Goal: Task Accomplishment & Management: Use online tool/utility

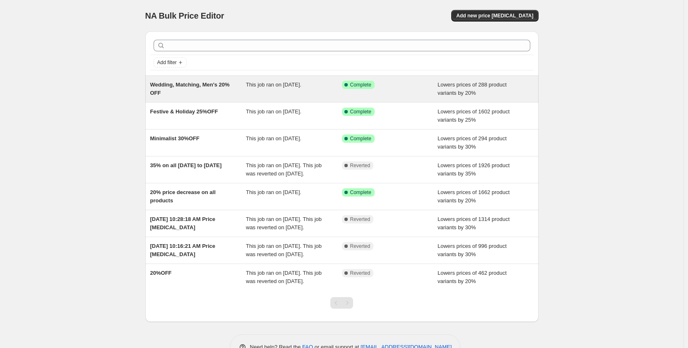
click at [281, 95] on div "This job ran on [DATE]." at bounding box center [294, 89] width 96 height 17
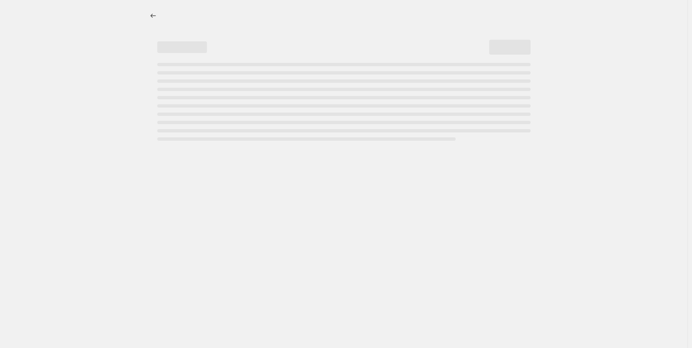
select select "percentage"
select select "collection"
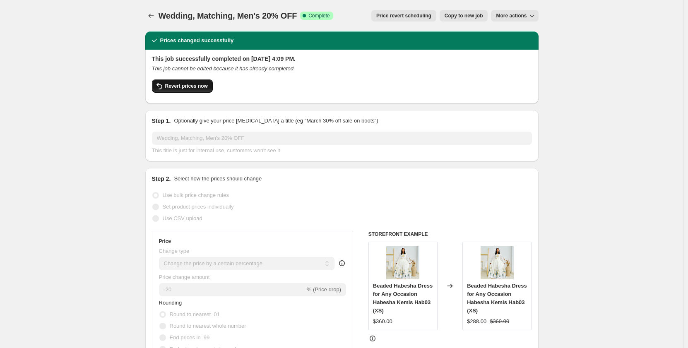
click at [175, 87] on span "Revert prices now" at bounding box center [186, 86] width 43 height 7
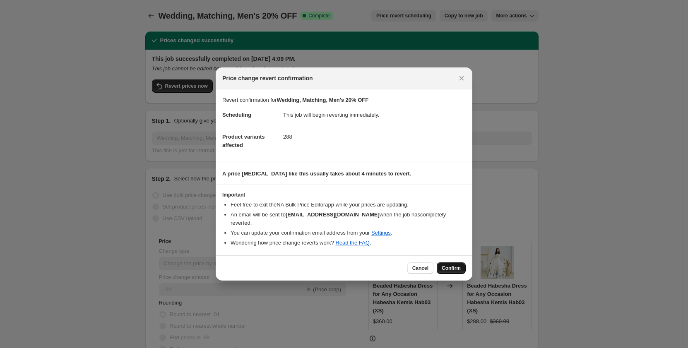
click at [455, 265] on span "Confirm" at bounding box center [451, 268] width 19 height 7
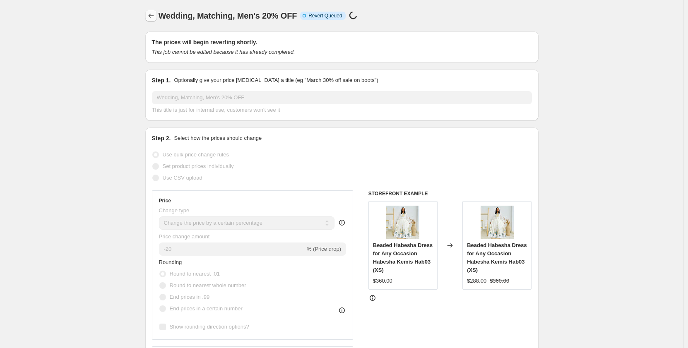
click at [155, 15] on icon "Price change jobs" at bounding box center [151, 16] width 8 height 8
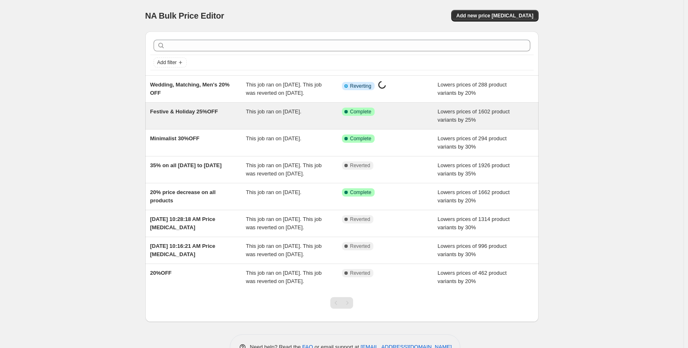
click at [264, 115] on span "This job ran on [DATE]." at bounding box center [273, 111] width 55 height 6
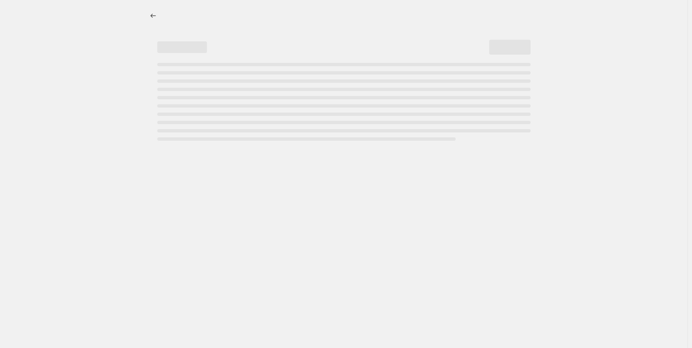
select select "percentage"
select select "collection"
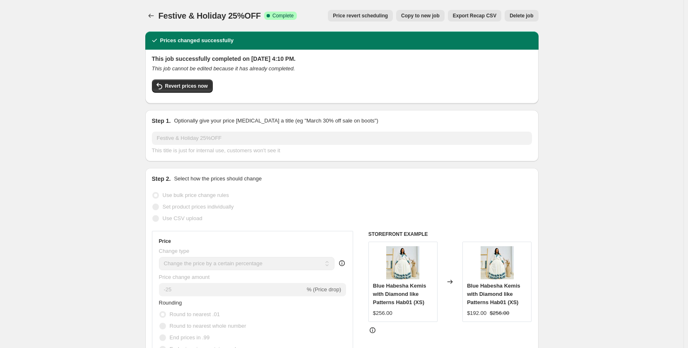
click at [179, 91] on button "Revert prices now" at bounding box center [182, 85] width 61 height 13
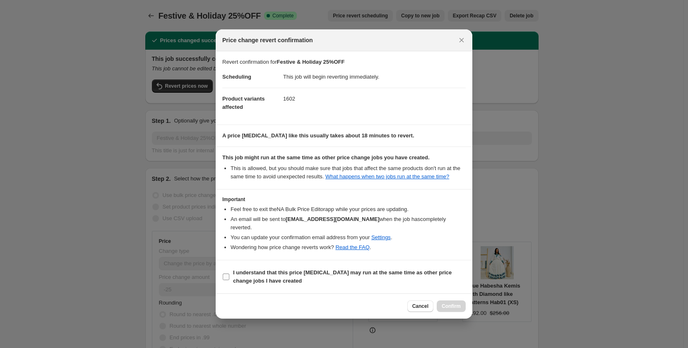
click at [303, 272] on span "I understand that this price [MEDICAL_DATA] may run at the same time as other p…" at bounding box center [349, 277] width 233 height 17
click at [229, 274] on input "I understand that this price [MEDICAL_DATA] may run at the same time as other p…" at bounding box center [226, 277] width 7 height 7
checkbox input "true"
click at [449, 303] on span "Confirm" at bounding box center [451, 306] width 19 height 7
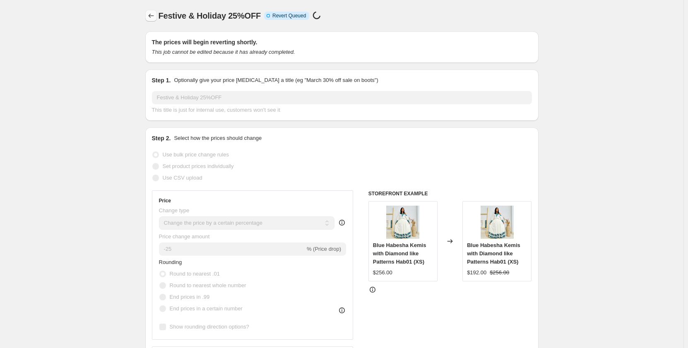
click at [155, 19] on icon "Price change jobs" at bounding box center [151, 16] width 8 height 8
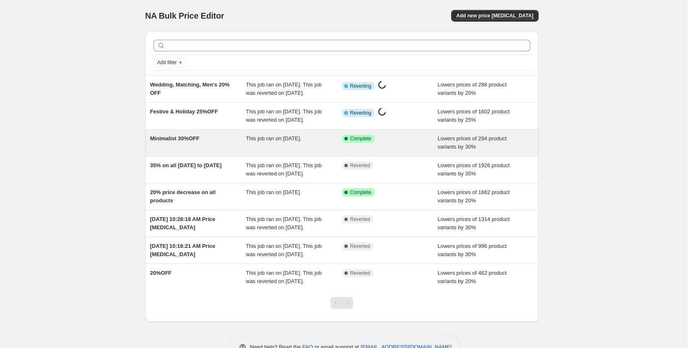
drag, startPoint x: 239, startPoint y: 174, endPoint x: 214, endPoint y: 154, distance: 32.4
click at [214, 154] on ul "Wedding, Matching, Men's 20% OFF This job ran on [DATE]. This job was reverted …" at bounding box center [341, 182] width 393 height 215
click at [214, 151] on div "Minimalist 30%OFF" at bounding box center [198, 143] width 96 height 17
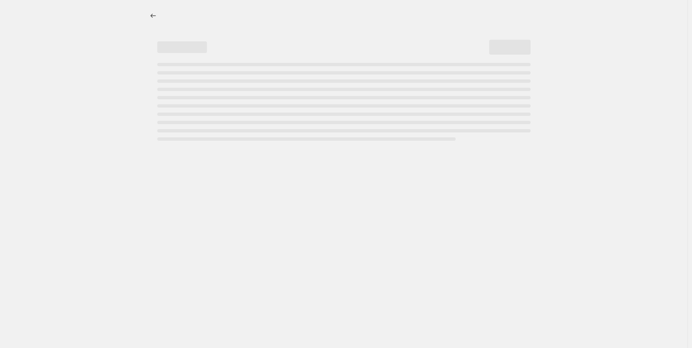
select select "percentage"
select select "collection"
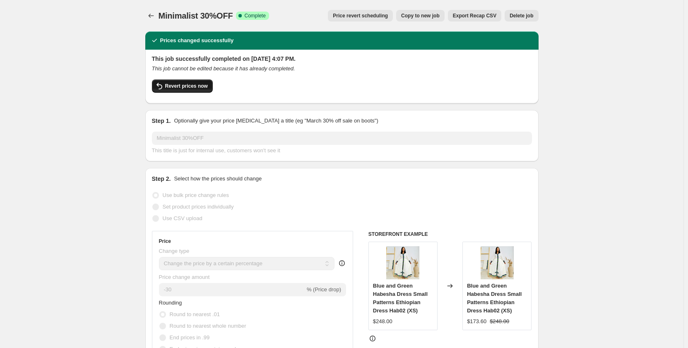
click at [190, 88] on span "Revert prices now" at bounding box center [186, 86] width 43 height 7
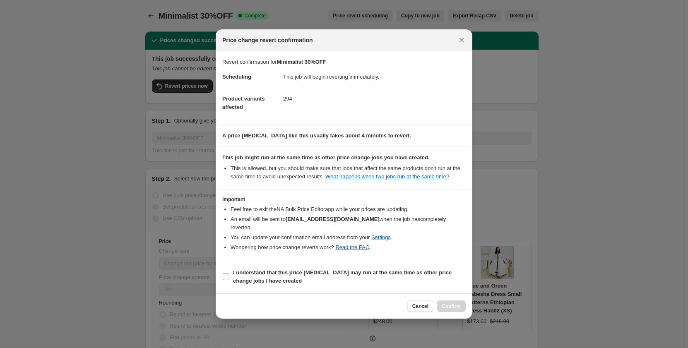
click at [267, 274] on b "I understand that this price [MEDICAL_DATA] may run at the same time as other p…" at bounding box center [342, 277] width 219 height 14
click at [229, 274] on input "I understand that this price [MEDICAL_DATA] may run at the same time as other p…" at bounding box center [226, 277] width 7 height 7
checkbox input "true"
click at [458, 303] on span "Confirm" at bounding box center [451, 306] width 19 height 7
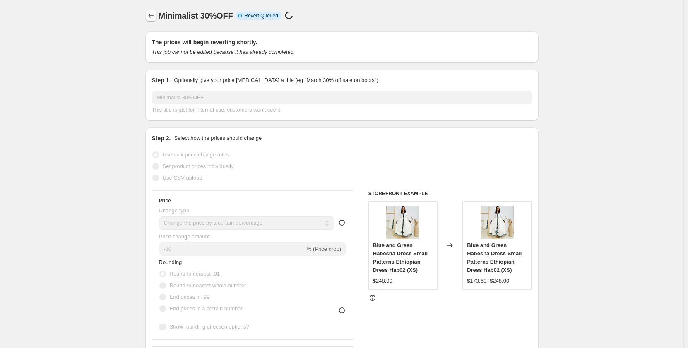
click at [149, 17] on icon "Price change jobs" at bounding box center [151, 16] width 8 height 8
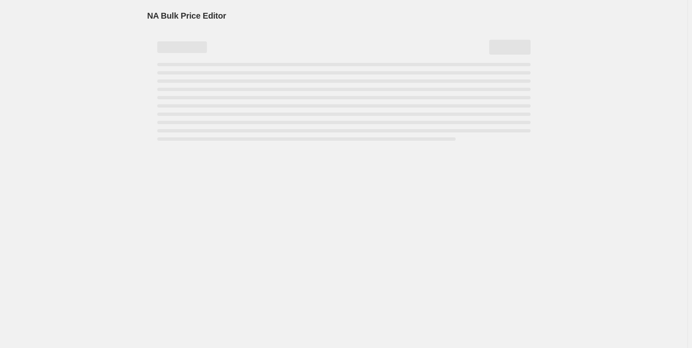
click at [245, 11] on div "NA Bulk Price Editor" at bounding box center [343, 16] width 393 height 12
